Goal: Transaction & Acquisition: Purchase product/service

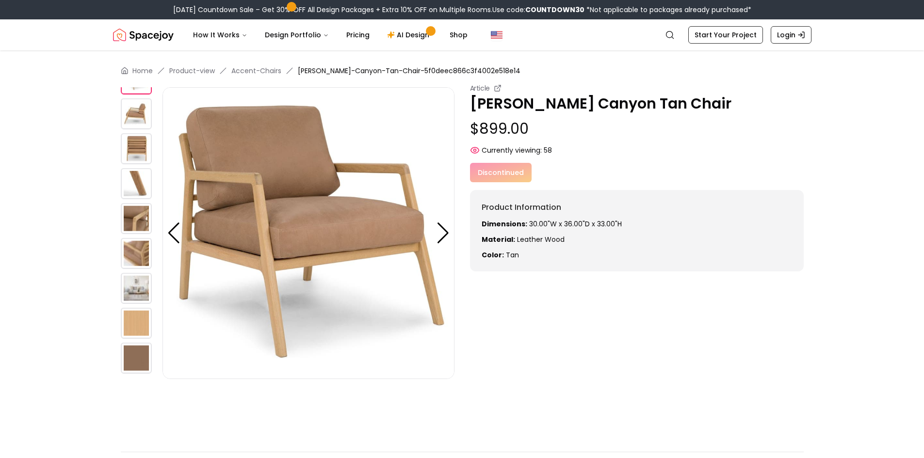
click at [447, 231] on div at bounding box center [443, 233] width 13 height 21
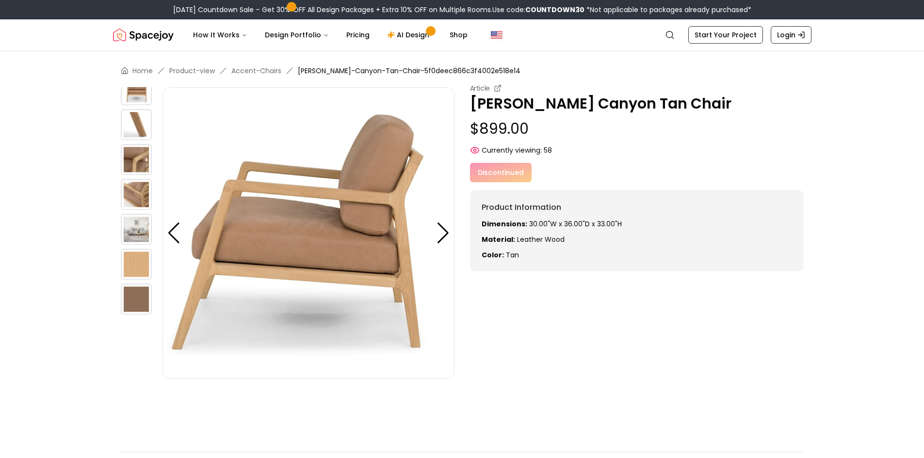
click at [447, 231] on div at bounding box center [443, 233] width 13 height 21
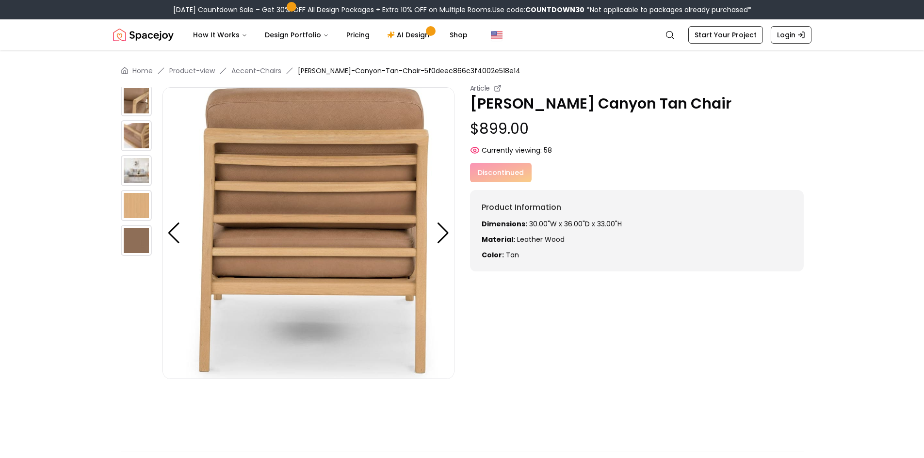
click at [447, 231] on div at bounding box center [443, 233] width 13 height 21
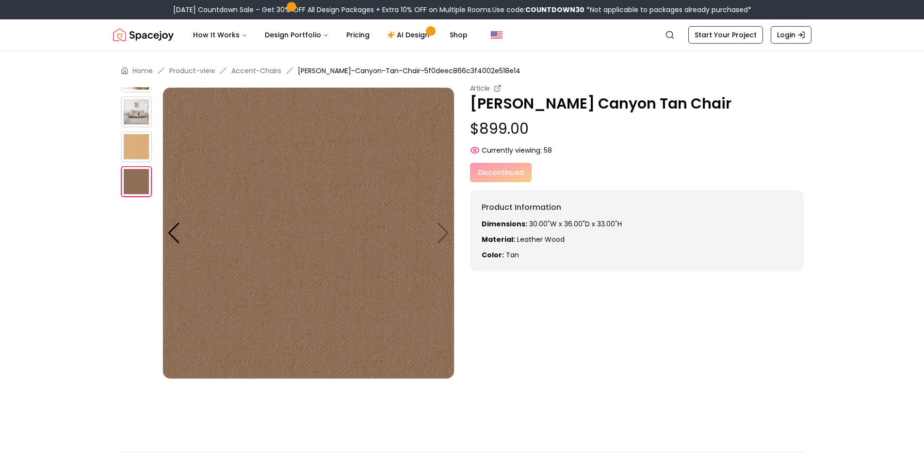
click at [140, 114] on img at bounding box center [136, 112] width 31 height 31
click at [258, 67] on link "Accent-Chairs" at bounding box center [256, 71] width 50 height 10
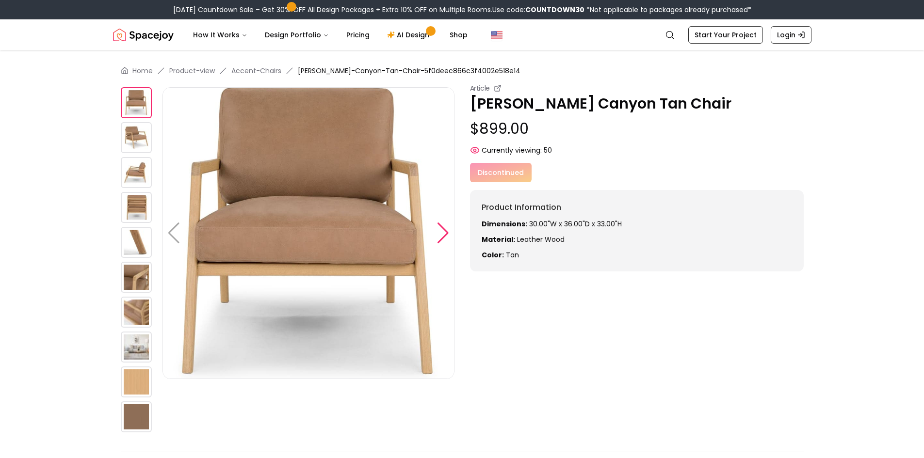
click at [444, 231] on div at bounding box center [443, 233] width 13 height 21
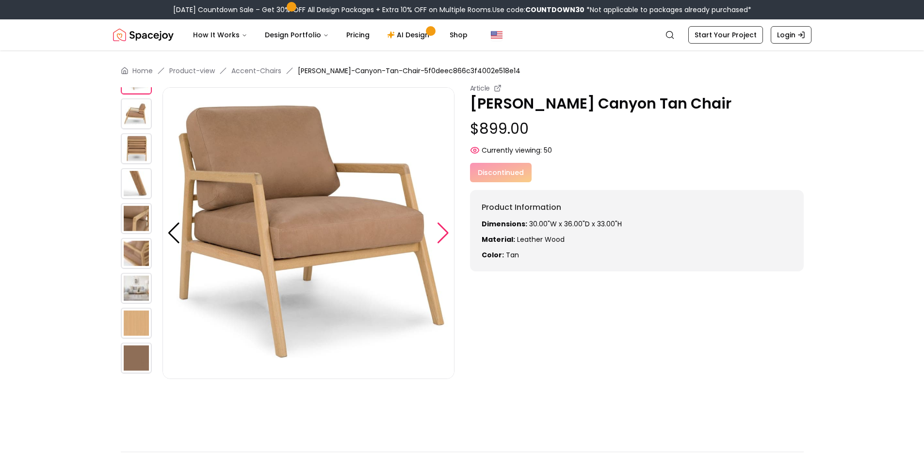
click at [444, 231] on div at bounding box center [443, 233] width 13 height 21
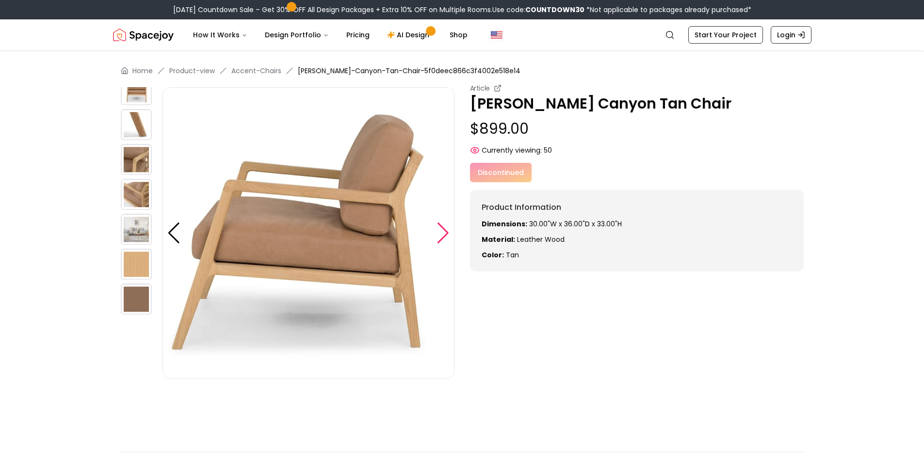
click at [444, 231] on div at bounding box center [443, 233] width 13 height 21
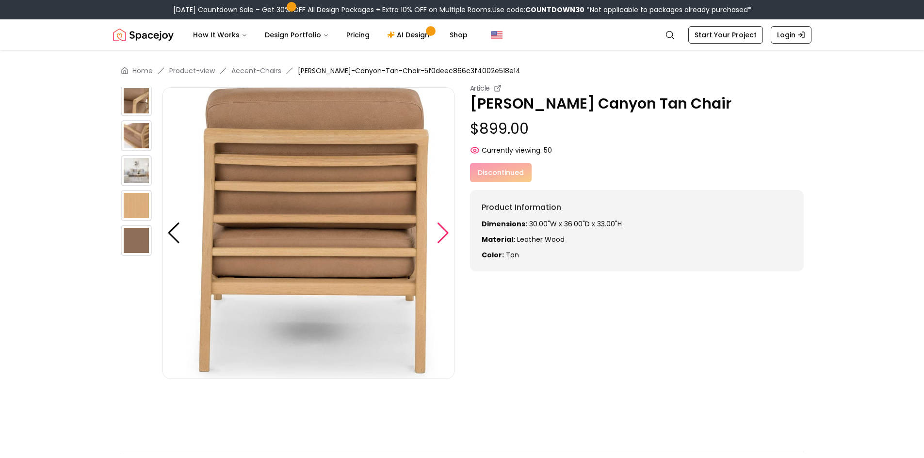
click at [444, 231] on div at bounding box center [443, 233] width 13 height 21
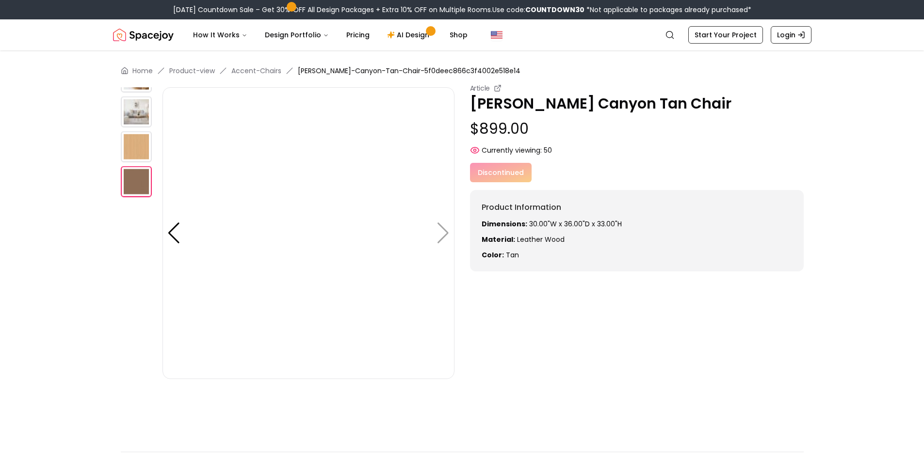
click at [136, 143] on img at bounding box center [136, 146] width 31 height 31
